Goal: Task Accomplishment & Management: Manage account settings

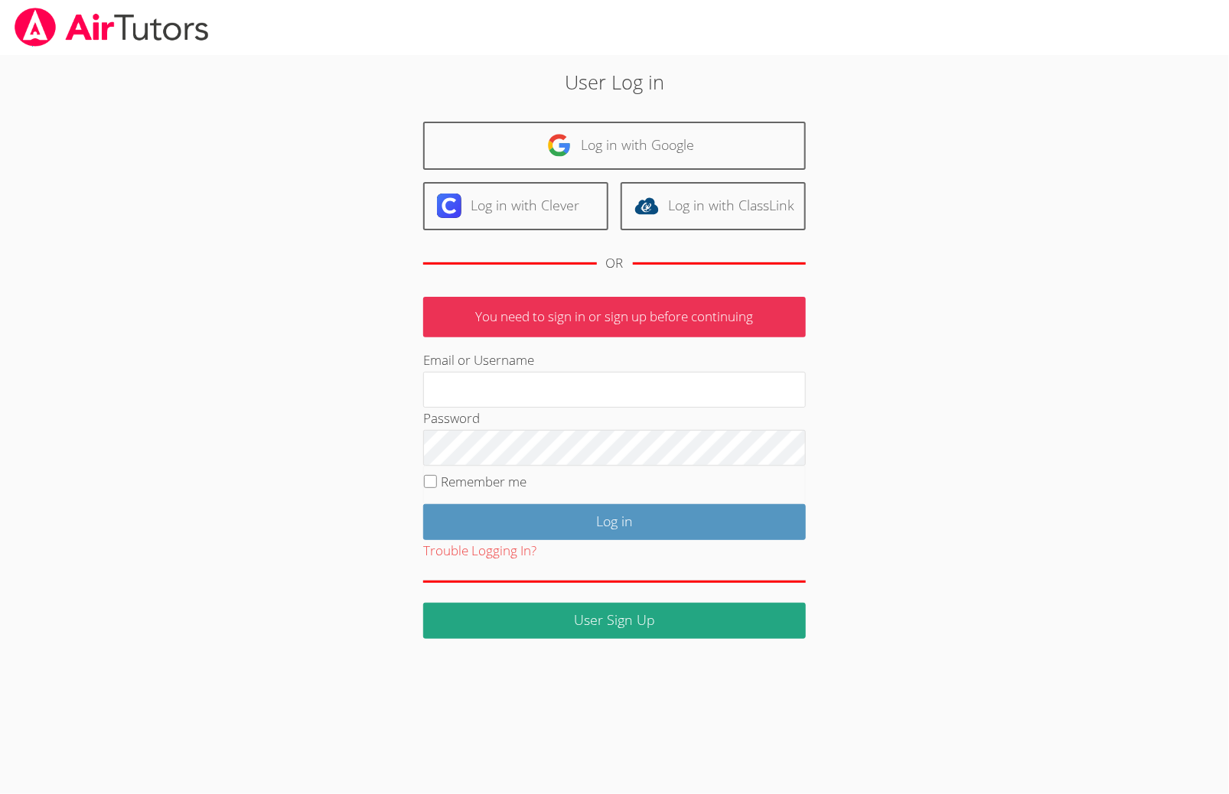
type input "brittanyatk13@yahoo.com"
click at [623, 540] on div "Trouble Logging In?" at bounding box center [614, 551] width 383 height 22
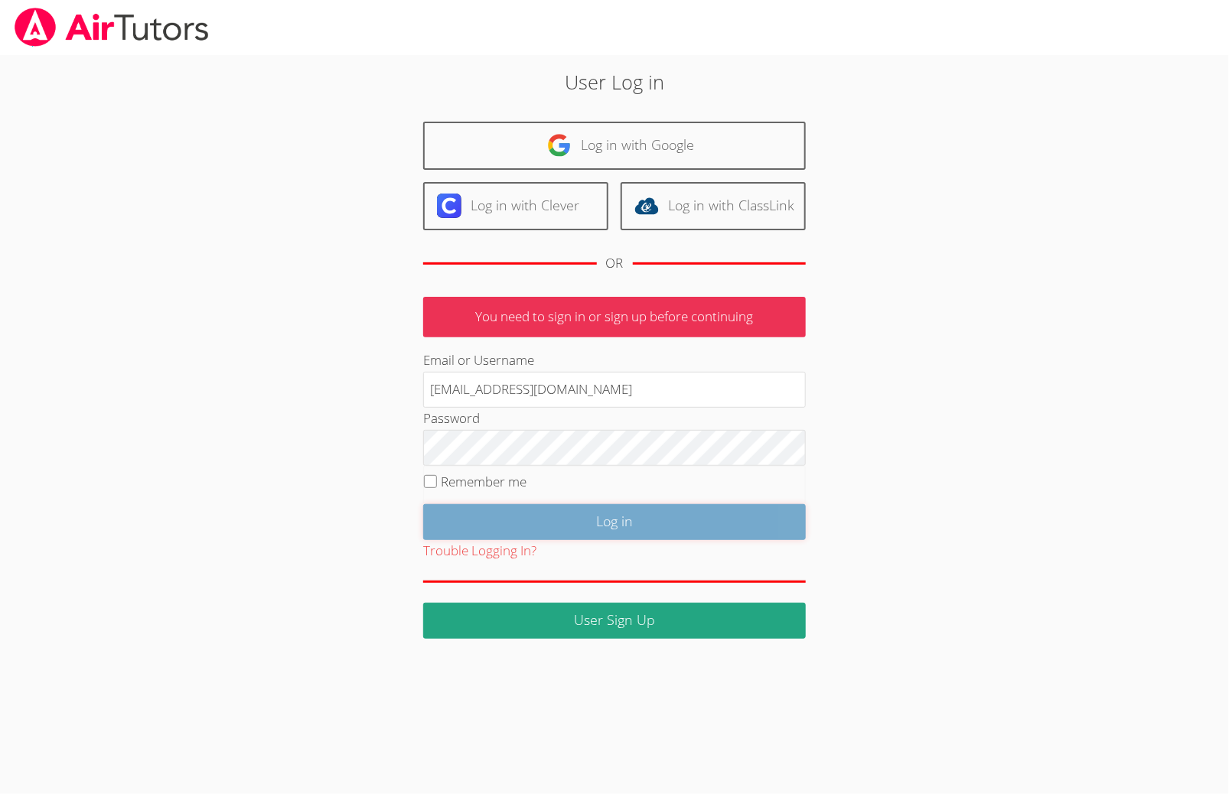
click at [602, 524] on input "Log in" at bounding box center [614, 522] width 383 height 36
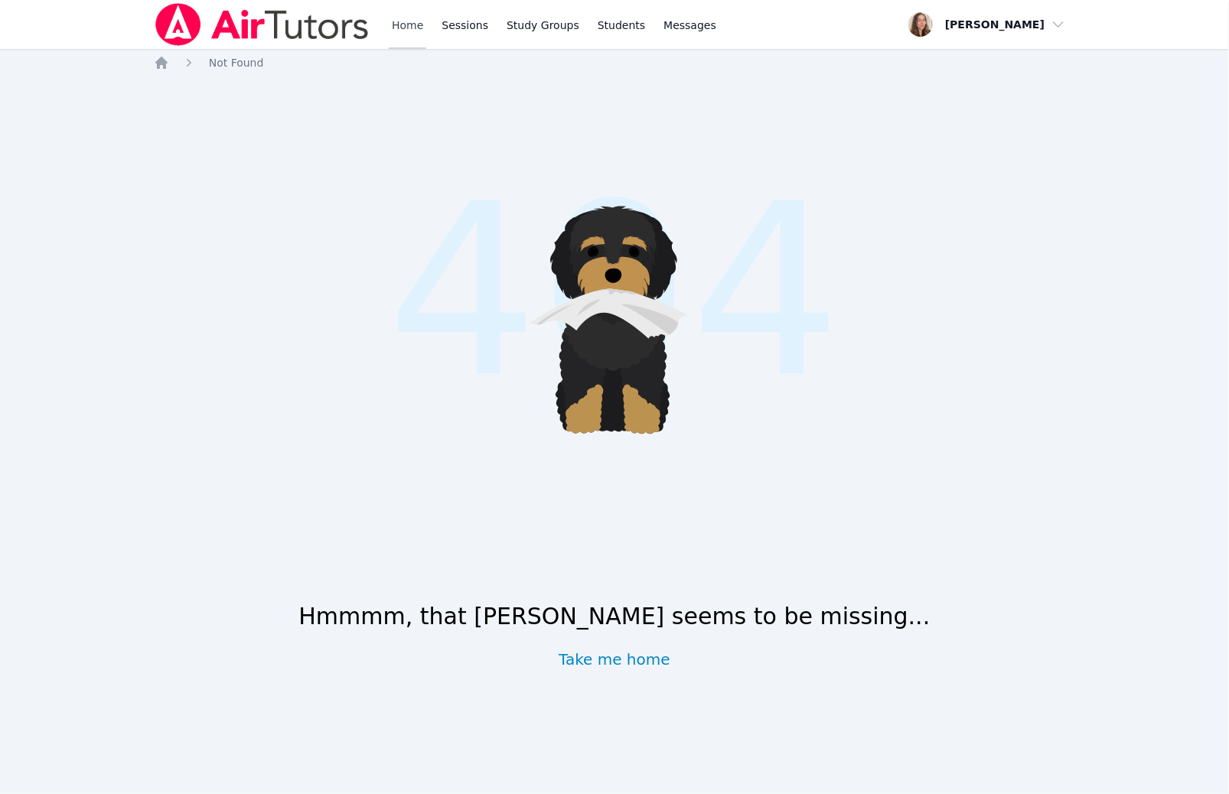
click at [409, 38] on link "Home" at bounding box center [407, 24] width 37 height 49
